Goal: Information Seeking & Learning: Find specific fact

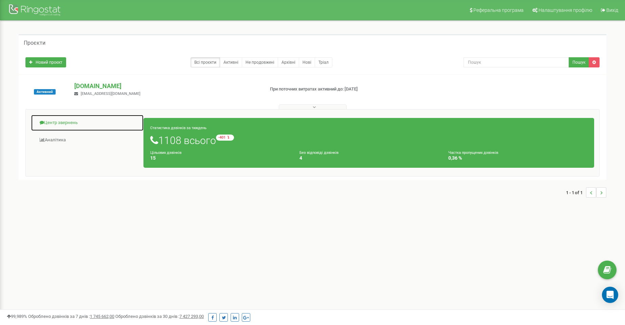
click at [57, 125] on link "Центр звернень" at bounding box center [87, 123] width 113 height 17
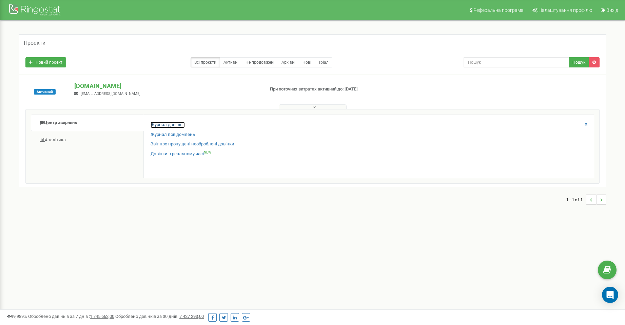
click at [171, 127] on link "Журнал дзвінків" at bounding box center [168, 125] width 34 height 6
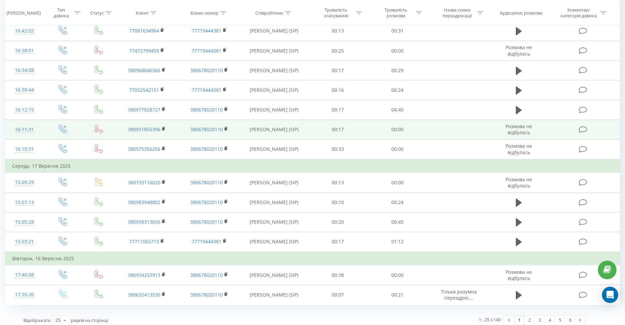
scroll to position [336, 0]
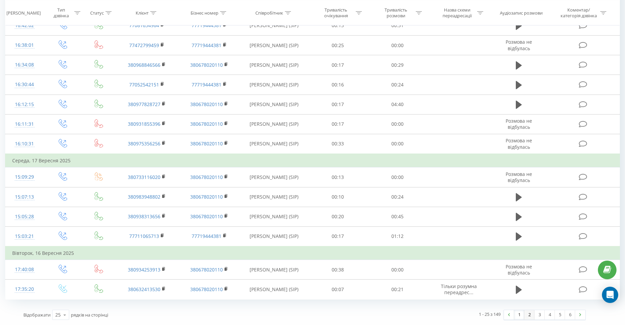
click at [530, 314] on link "2" at bounding box center [529, 314] width 10 height 9
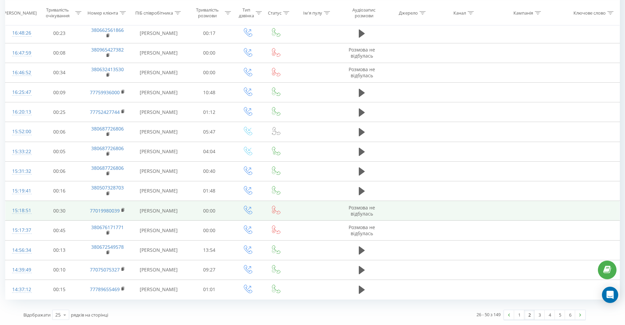
scroll to position [425, 0]
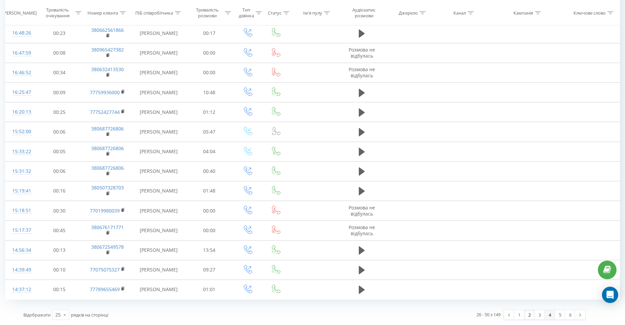
click at [551, 315] on link "4" at bounding box center [550, 314] width 10 height 9
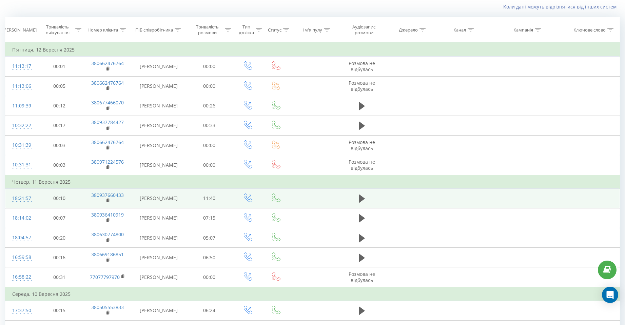
scroll to position [79, 0]
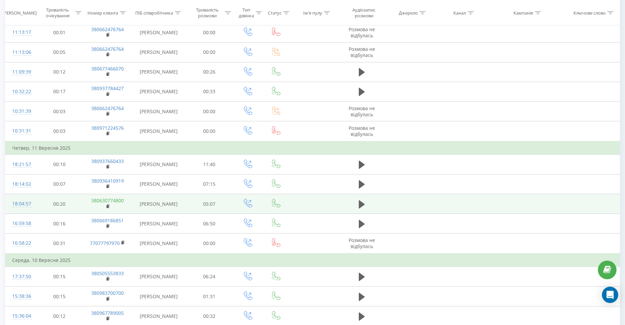
click at [110, 204] on link "380630774800" at bounding box center [107, 200] width 33 height 6
drag, startPoint x: 120, startPoint y: 245, endPoint x: 80, endPoint y: 244, distance: 40.7
click at [80, 214] on td "00:20" at bounding box center [59, 204] width 47 height 20
copy link "380630774800"
drag, startPoint x: 88, startPoint y: 245, endPoint x: 126, endPoint y: 244, distance: 38.0
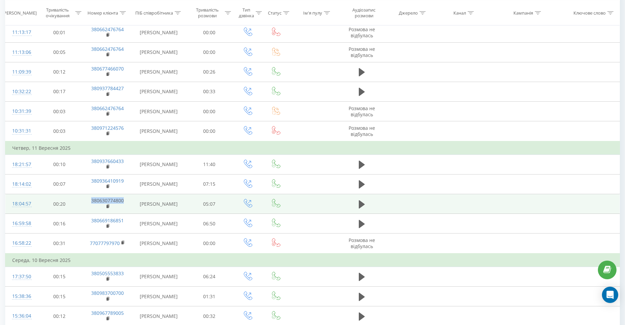
click at [126, 214] on td "380630774800" at bounding box center [107, 204] width 49 height 20
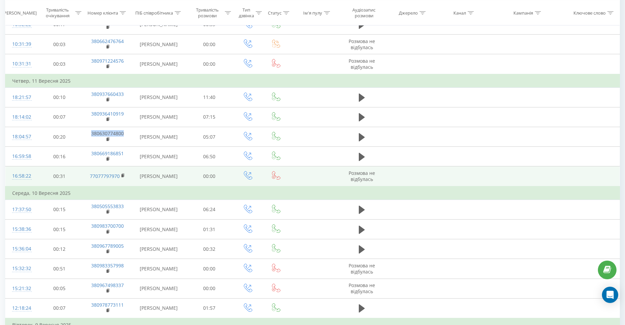
scroll to position [147, 0]
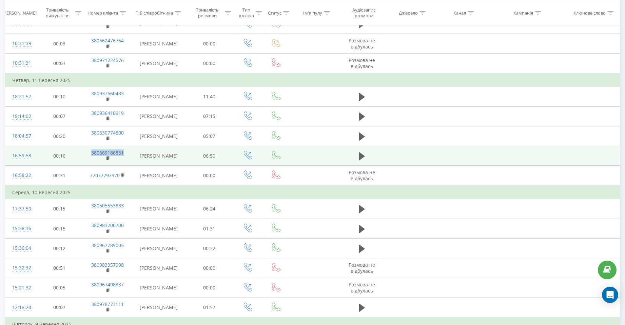
copy link "380669186851"
drag, startPoint x: 89, startPoint y: 203, endPoint x: 124, endPoint y: 203, distance: 35.3
click at [124, 166] on td "380669186851" at bounding box center [107, 156] width 49 height 20
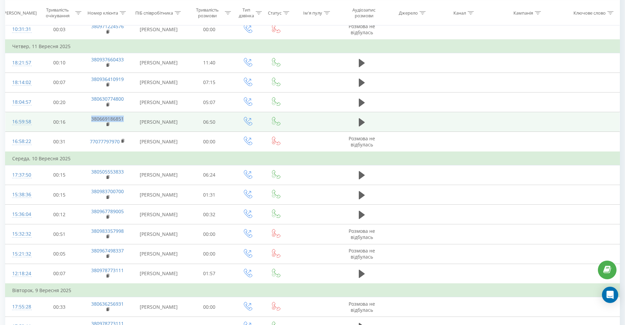
scroll to position [214, 0]
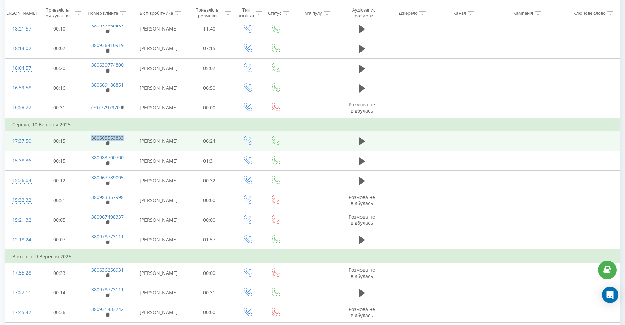
copy link "380505553833"
drag, startPoint x: 88, startPoint y: 198, endPoint x: 132, endPoint y: 197, distance: 43.4
click at [132, 151] on td "380505553833" at bounding box center [107, 141] width 49 height 20
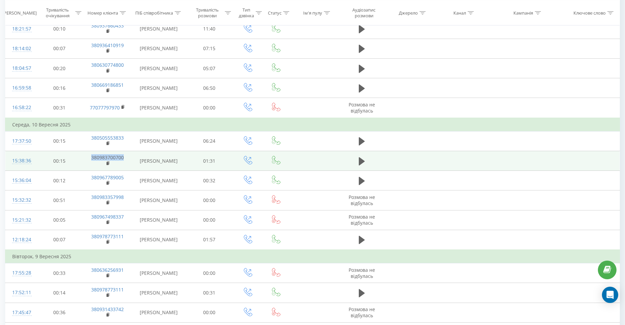
copy link "380983700700"
drag, startPoint x: 90, startPoint y: 223, endPoint x: 128, endPoint y: 222, distance: 37.7
click at [128, 171] on td "380983700700" at bounding box center [107, 161] width 49 height 20
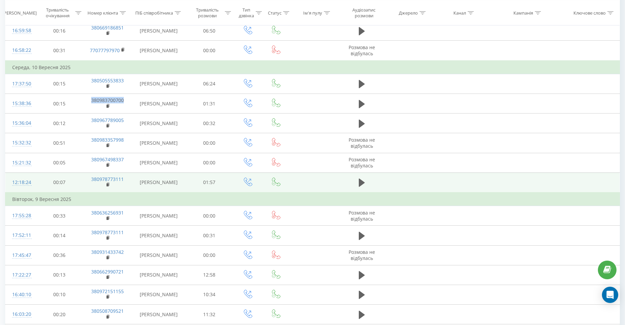
scroll to position [282, 0]
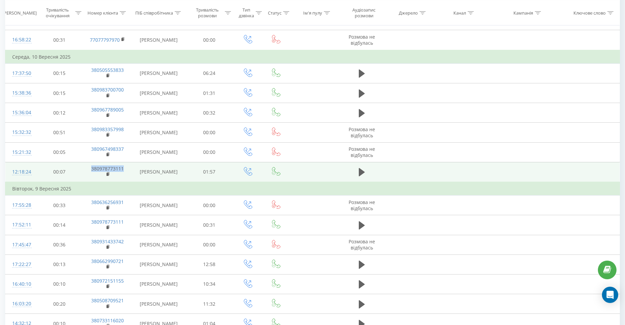
copy link "380978773111"
drag, startPoint x: 88, startPoint y: 255, endPoint x: 130, endPoint y: 255, distance: 42.4
click at [130, 182] on td "380978773111" at bounding box center [107, 172] width 49 height 20
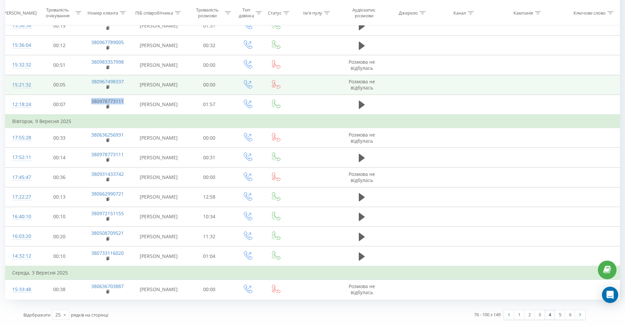
scroll to position [418, 0]
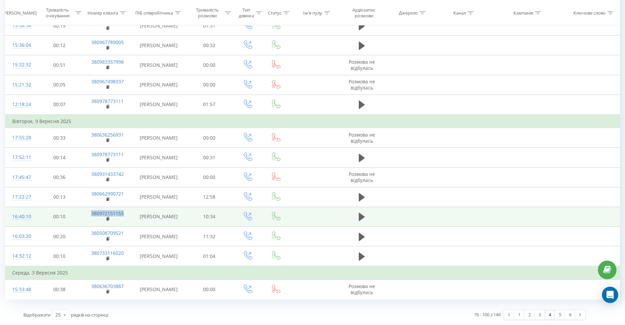
copy link "380972151155"
drag, startPoint x: 130, startPoint y: 257, endPoint x: 90, endPoint y: 257, distance: 40.0
click at [90, 227] on td "380972151155" at bounding box center [107, 217] width 49 height 20
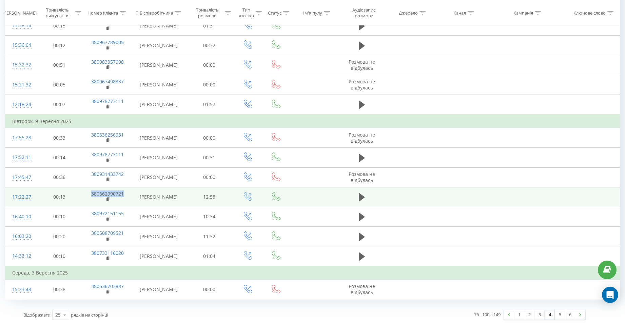
copy link "380662990721"
drag, startPoint x: 131, startPoint y: 231, endPoint x: 92, endPoint y: 232, distance: 39.7
click at [92, 207] on td "380662990721" at bounding box center [107, 197] width 49 height 20
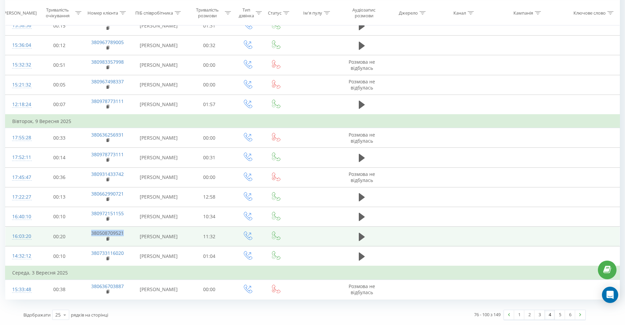
copy tr "380508709521"
drag, startPoint x: 129, startPoint y: 283, endPoint x: 81, endPoint y: 283, distance: 48.2
click at [81, 247] on tr "16:03:20 00:20 380508709521 Анастасия Юрьевна Депутат 11:32" at bounding box center [312, 237] width 615 height 20
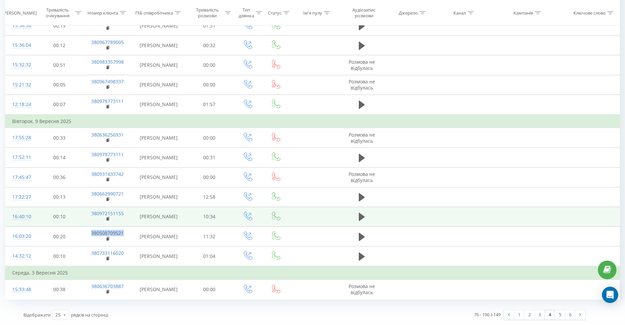
scroll to position [452, 0]
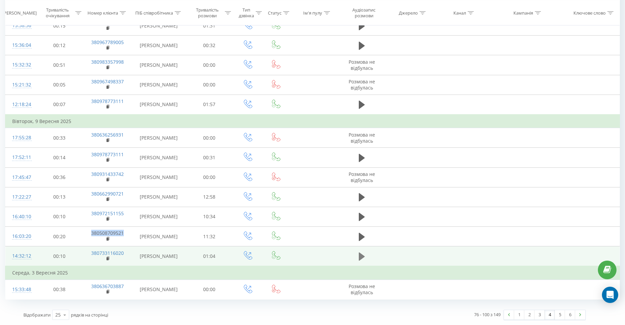
click at [362, 262] on icon at bounding box center [362, 256] width 6 height 9
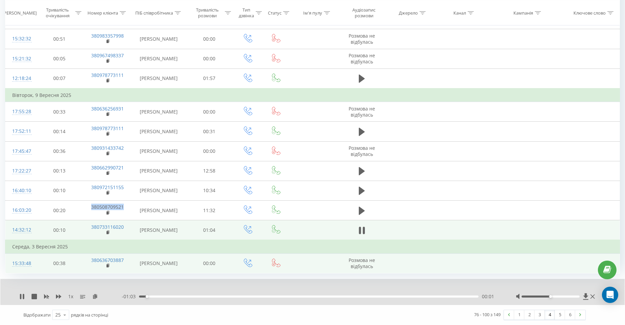
scroll to position [506, 0]
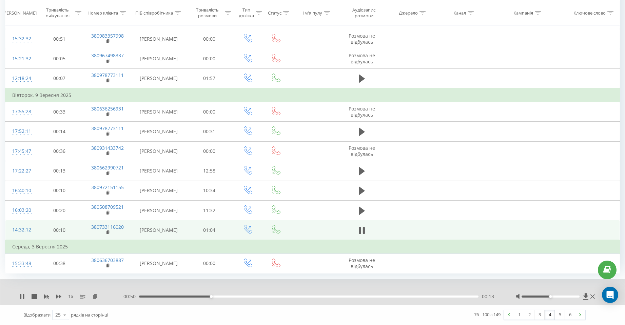
click at [190, 286] on div at bounding box center [308, 287] width 462 height 7
click at [593, 296] on icon at bounding box center [593, 296] width 4 height 5
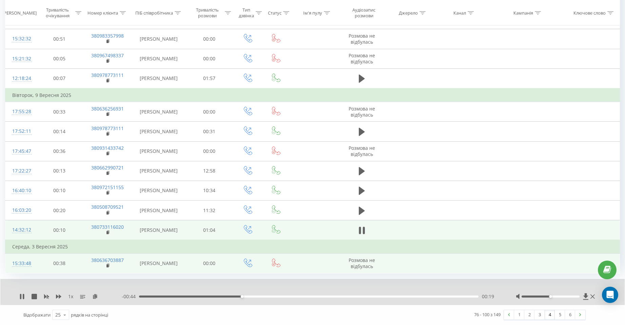
scroll to position [480, 0]
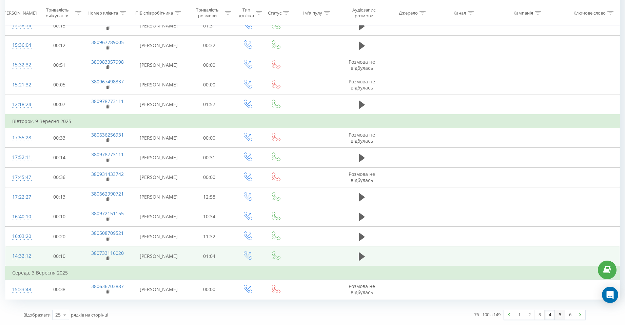
click at [560, 314] on link "5" at bounding box center [560, 314] width 10 height 9
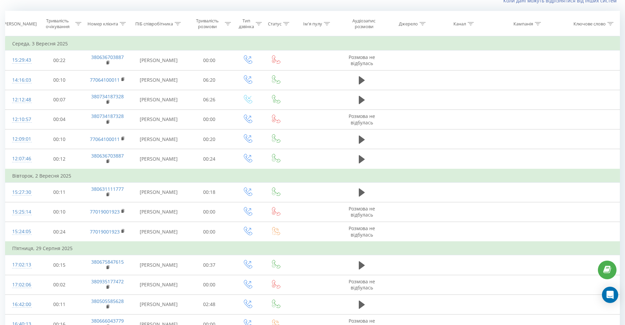
scroll to position [45, 0]
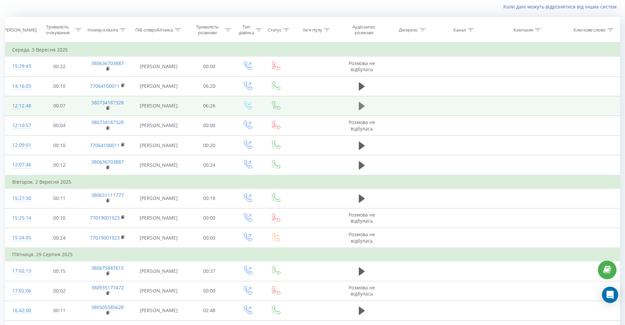
click at [361, 110] on icon at bounding box center [362, 106] width 6 height 8
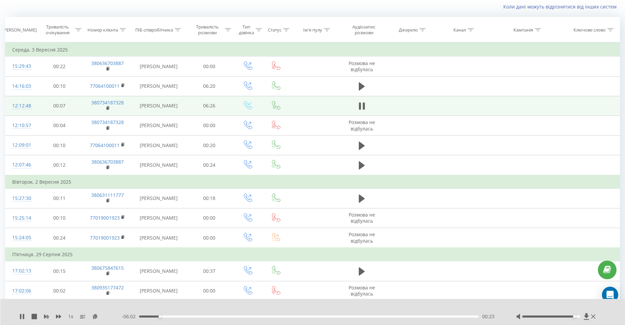
drag, startPoint x: 553, startPoint y: 316, endPoint x: 572, endPoint y: 318, distance: 18.7
click at [572, 318] on div at bounding box center [556, 316] width 81 height 7
click at [260, 317] on div "00:25" at bounding box center [309, 317] width 340 height 2
click at [313, 316] on div "02:26" at bounding box center [309, 317] width 340 height 2
click at [381, 318] on div "04:35" at bounding box center [309, 317] width 340 height 2
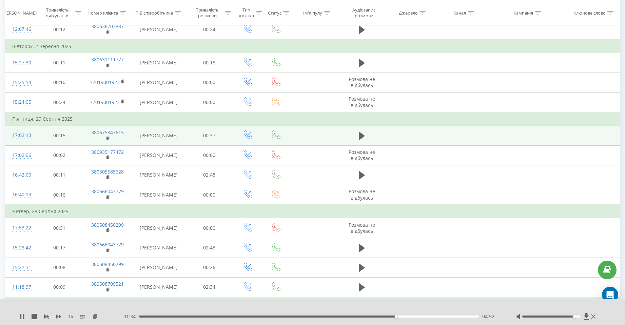
scroll to position [214, 0]
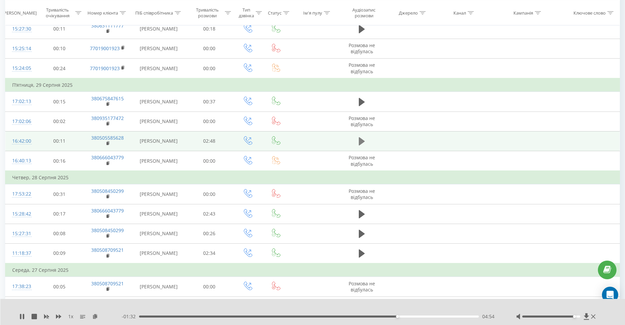
click at [361, 146] on icon at bounding box center [362, 141] width 6 height 8
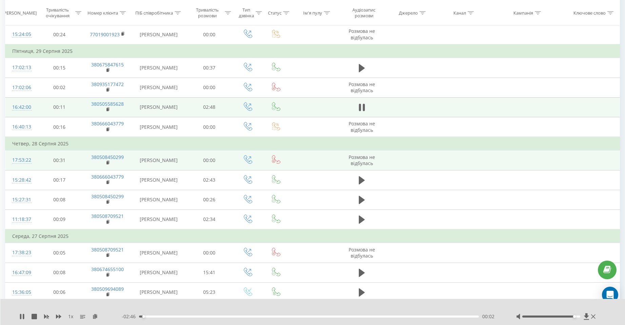
scroll to position [282, 0]
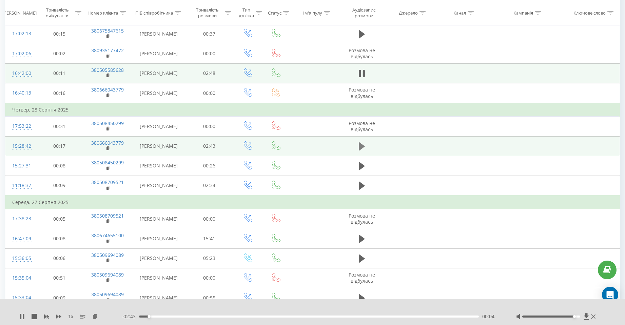
click at [362, 151] on icon at bounding box center [362, 146] width 6 height 8
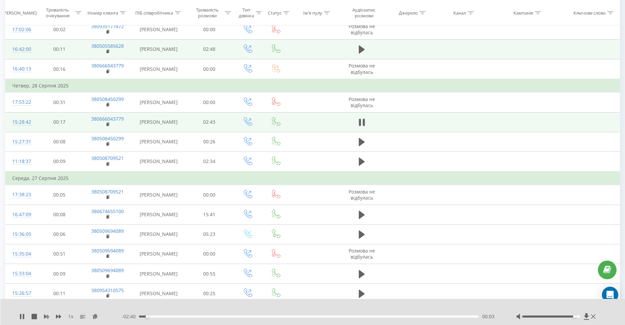
scroll to position [316, 0]
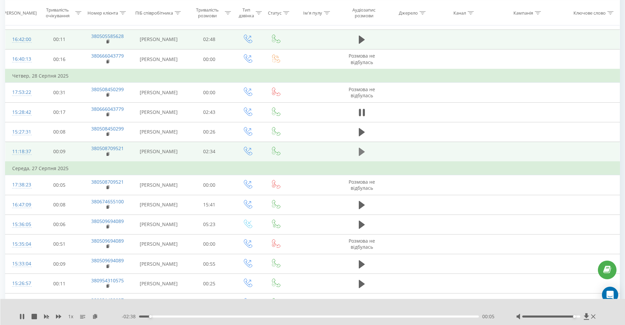
click at [360, 157] on icon at bounding box center [362, 151] width 6 height 9
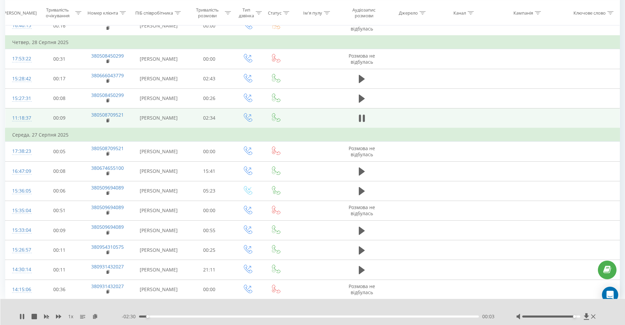
scroll to position [384, 0]
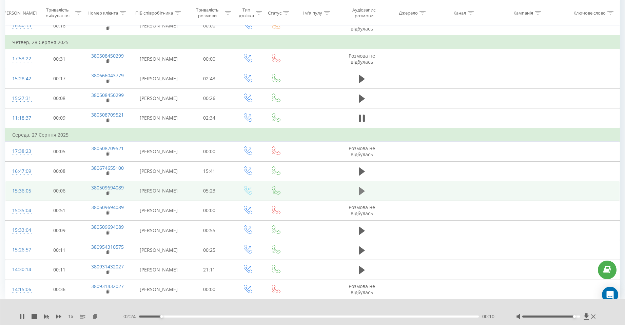
click at [362, 195] on icon at bounding box center [362, 191] width 6 height 8
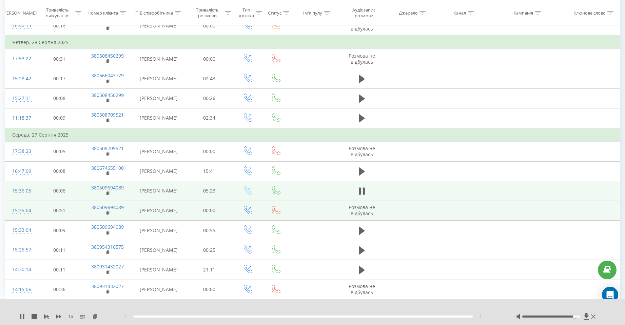
scroll to position [452, 0]
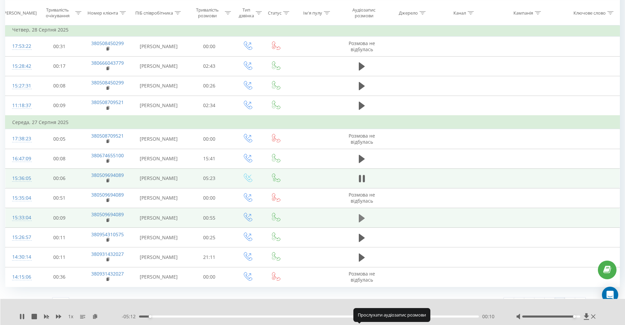
click at [362, 222] on icon at bounding box center [362, 218] width 6 height 8
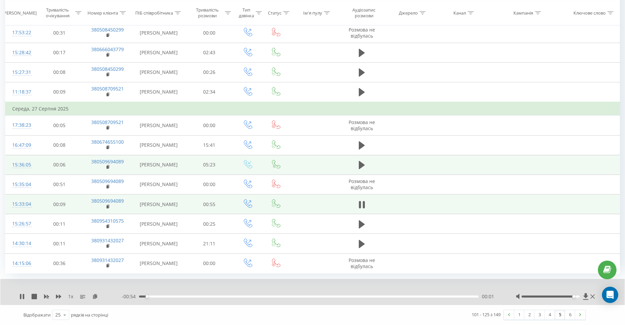
scroll to position [506, 0]
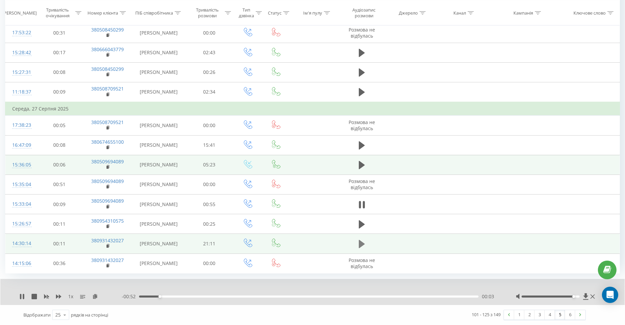
click at [360, 240] on icon at bounding box center [362, 244] width 6 height 8
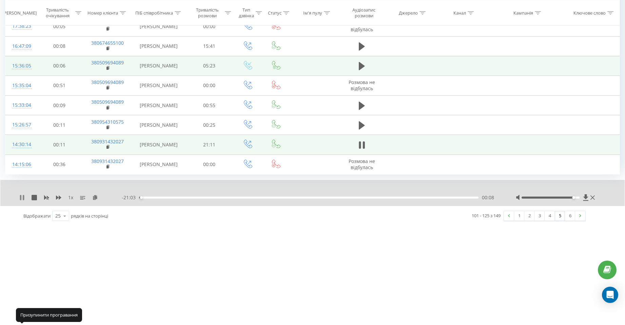
click at [21, 200] on icon at bounding box center [20, 197] width 1 height 5
